Goal: Navigation & Orientation: Understand site structure

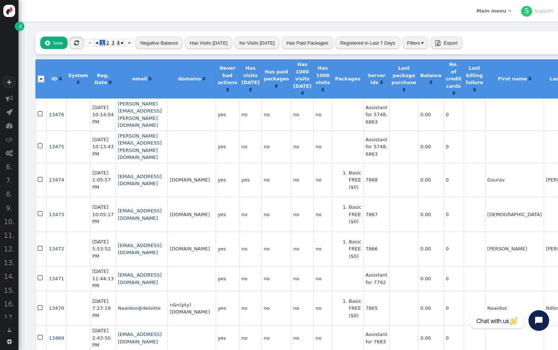
click at [74, 40] on span "" at bounding box center [76, 43] width 5 height 6
click at [21, 27] on span "" at bounding box center [20, 26] width 3 height 7
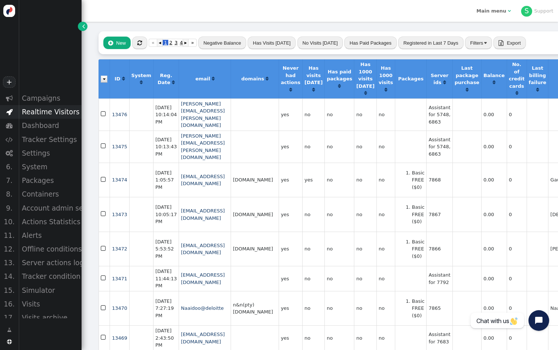
click at [64, 113] on div "Realtime Visitors" at bounding box center [49, 112] width 63 height 14
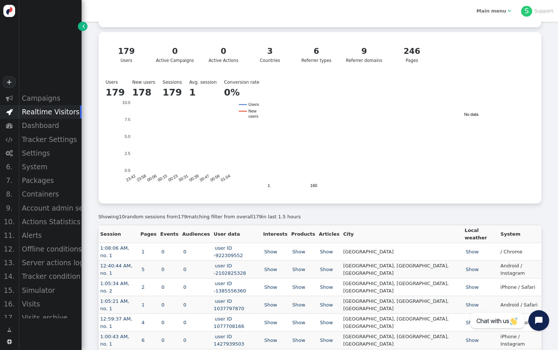
scroll to position [111, 0]
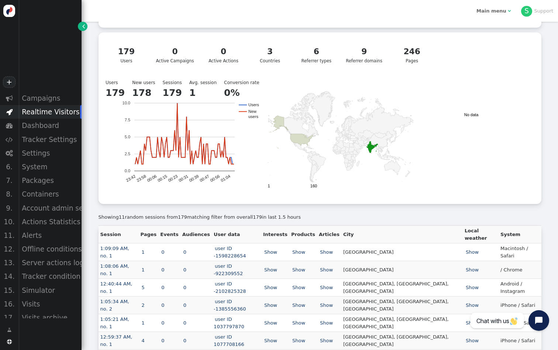
click at [491, 10] on b "Main menu" at bounding box center [492, 11] width 30 height 6
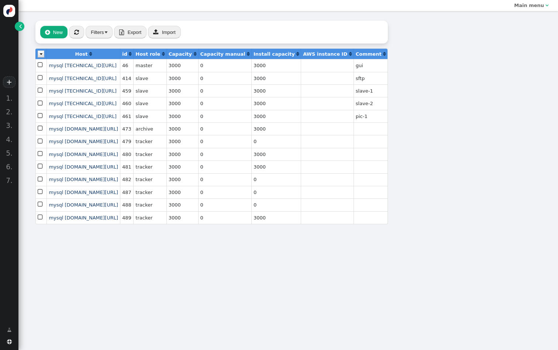
click at [18, 36] on div " New  « ◂ 1 ▸ » Filters  Export  Import Host  id  Host role  Capacity  …" at bounding box center [211, 122] width 387 height 223
click at [17, 27] on link "" at bounding box center [19, 26] width 9 height 9
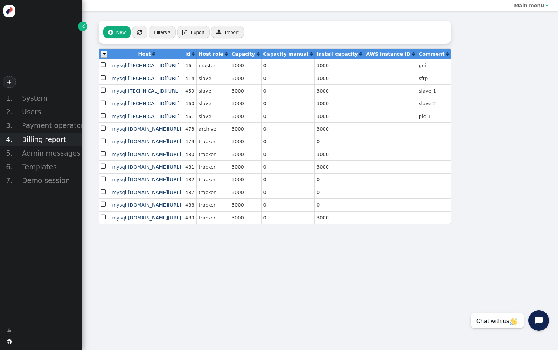
click at [45, 141] on div "Billing report" at bounding box center [49, 140] width 63 height 14
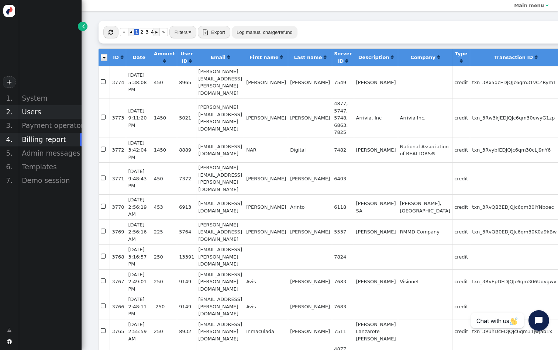
click at [32, 110] on div "Users" at bounding box center [49, 112] width 63 height 14
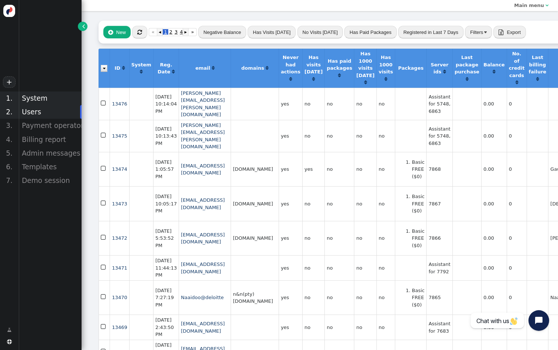
click at [31, 99] on div "System" at bounding box center [49, 99] width 63 height 14
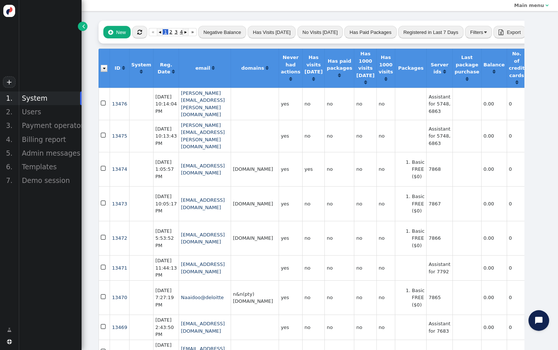
click at [31, 99] on div "System" at bounding box center [49, 99] width 63 height 14
